Goal: Information Seeking & Learning: Find specific fact

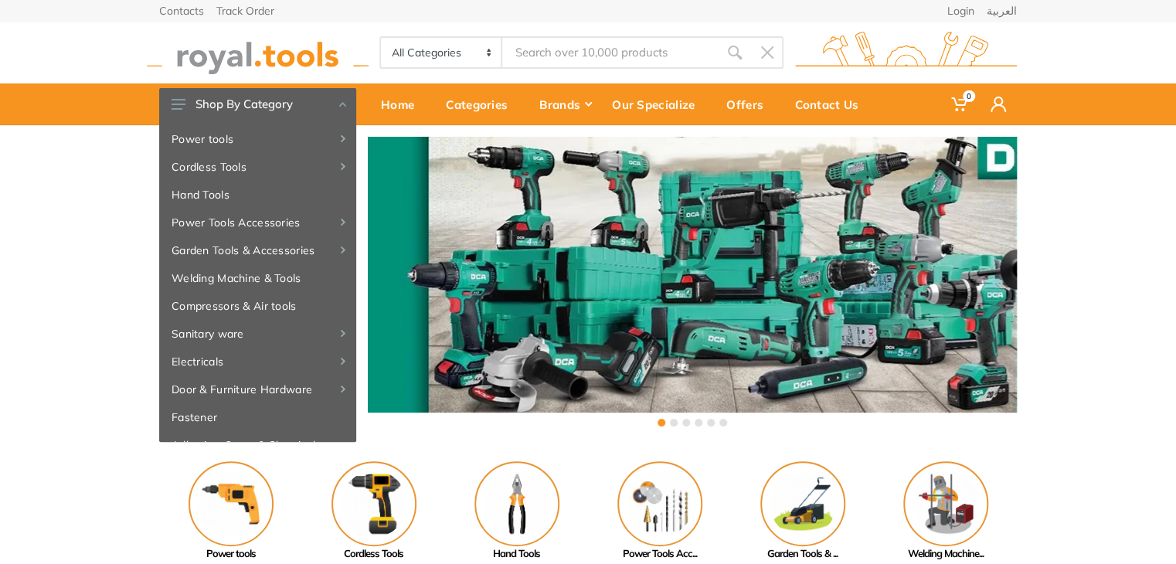
click at [617, 54] on input "Site search" at bounding box center [610, 52] width 216 height 32
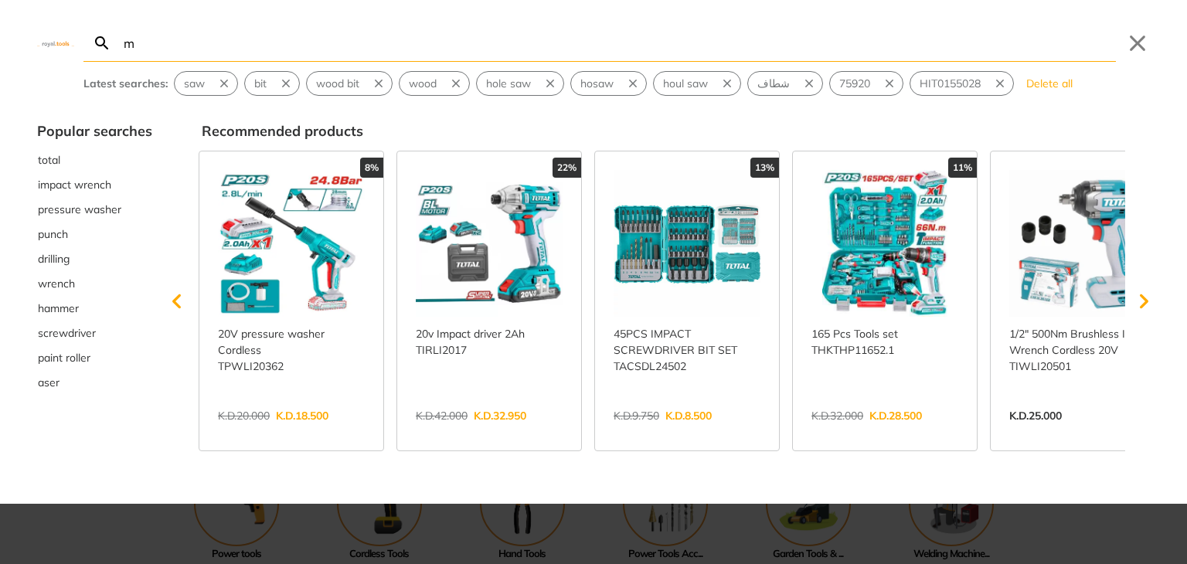
type input "m"
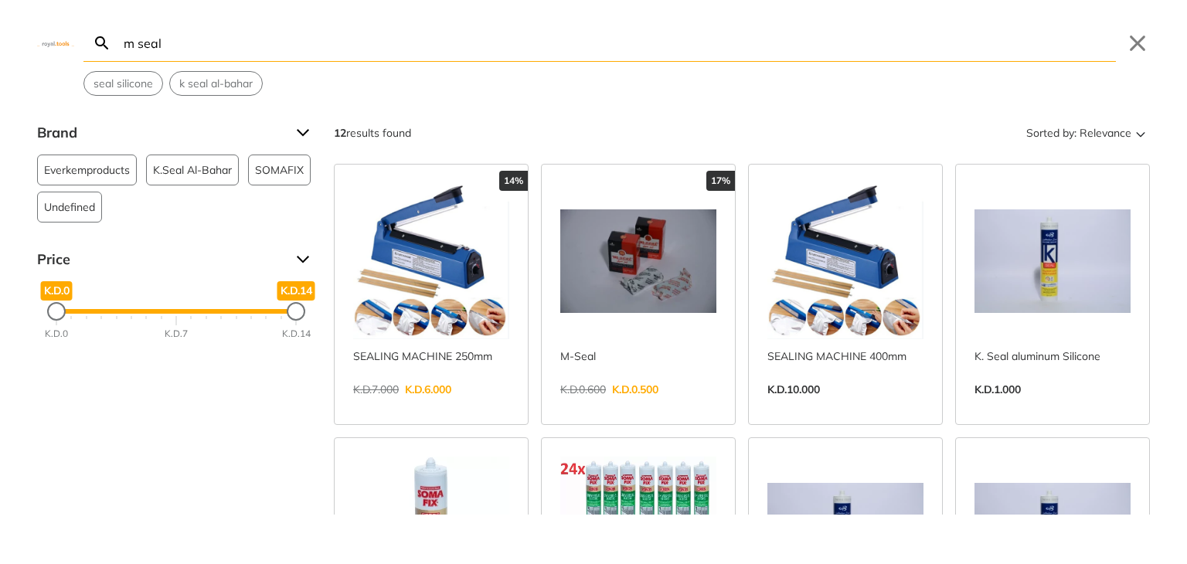
type input "m seal"
click at [666, 406] on link "View more →" at bounding box center [638, 406] width 156 height 0
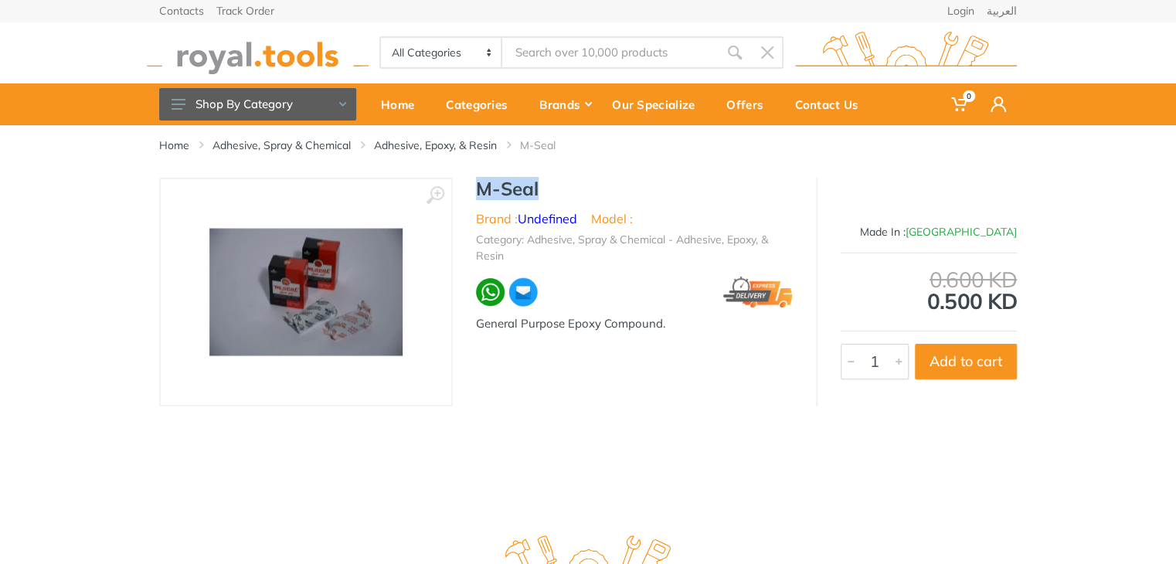
drag, startPoint x: 550, startPoint y: 184, endPoint x: 474, endPoint y: 185, distance: 75.7
click at [474, 185] on div "M-Seal Brand : Undefined Model : Category: Adhesive, Spray & Chemical - Adhesiv…" at bounding box center [634, 260] width 363 height 164
copy h1 "M-Seal"
